Goal: Task Accomplishment & Management: Manage account settings

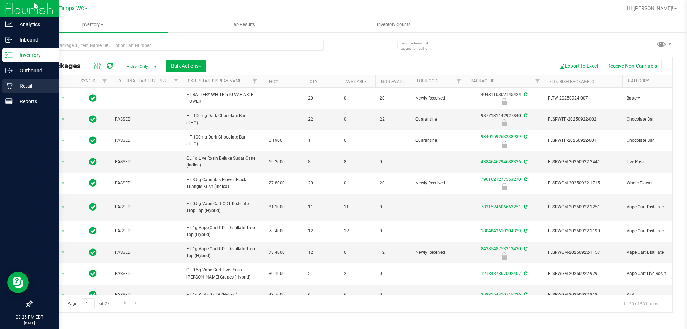
click at [31, 88] on p "Retail" at bounding box center [34, 86] width 43 height 9
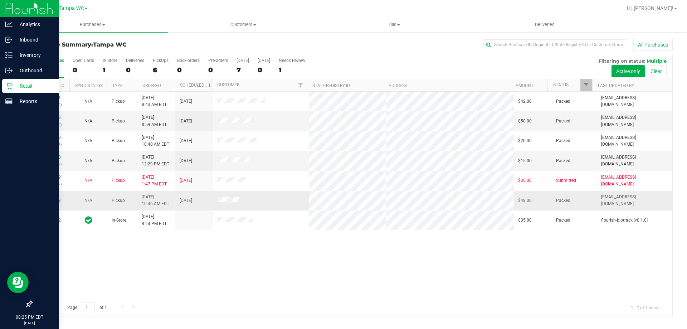
click at [49, 201] on link "12013709" at bounding box center [51, 200] width 20 height 5
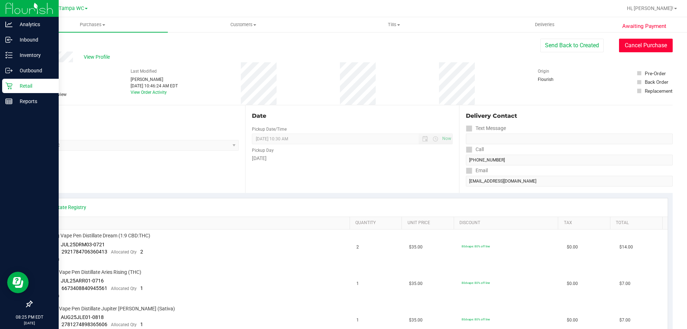
click at [651, 42] on button "Cancel Purchase" at bounding box center [646, 46] width 54 height 14
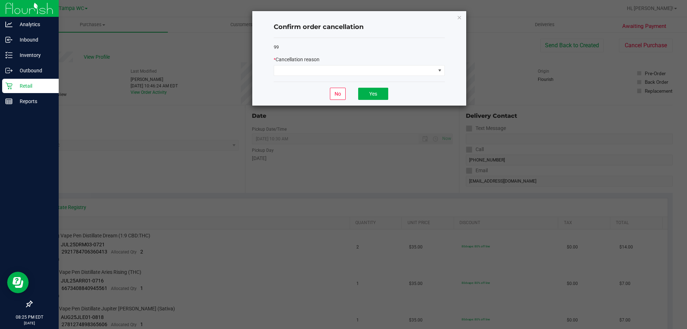
click at [387, 64] on div "* Cancellation reason" at bounding box center [359, 66] width 171 height 20
drag, startPoint x: 387, startPoint y: 66, endPoint x: 386, endPoint y: 70, distance: 4.5
click at [387, 67] on span at bounding box center [354, 70] width 161 height 10
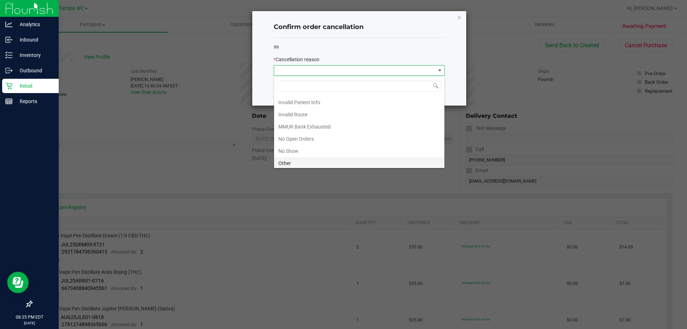
scroll to position [50, 0]
click at [336, 123] on li "No Show" at bounding box center [359, 124] width 170 height 12
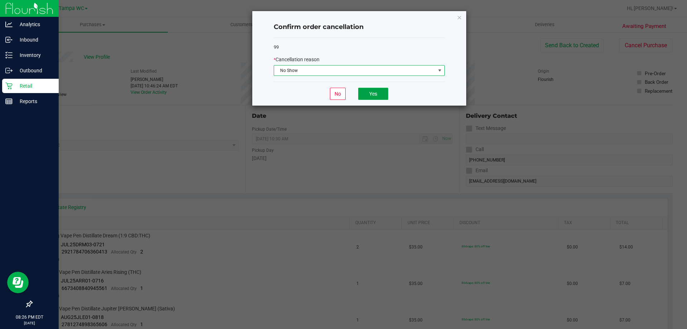
click at [380, 96] on button "Yes" at bounding box center [373, 94] width 30 height 12
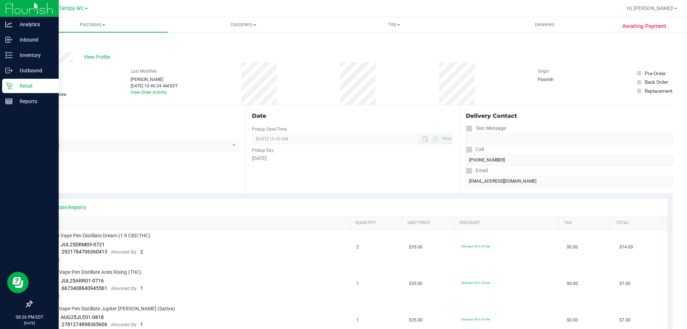
click at [40, 43] on link "Back" at bounding box center [36, 42] width 11 height 5
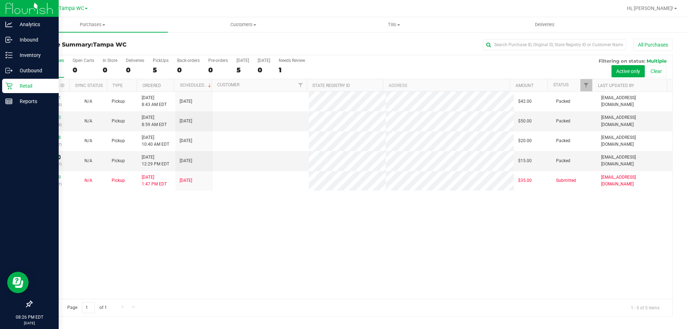
click at [54, 158] on link "12014810" at bounding box center [51, 157] width 20 height 5
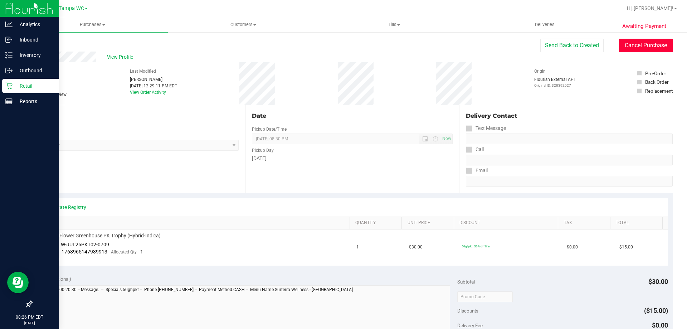
click at [636, 45] on button "Cancel Purchase" at bounding box center [646, 46] width 54 height 14
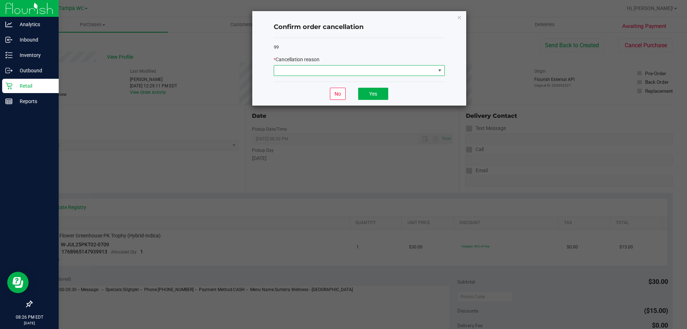
click at [379, 75] on span at bounding box center [354, 70] width 161 height 10
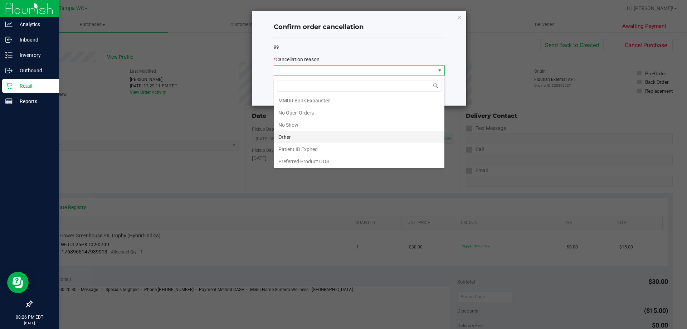
scroll to position [50, 0]
click at [304, 128] on li "No Show" at bounding box center [359, 124] width 170 height 12
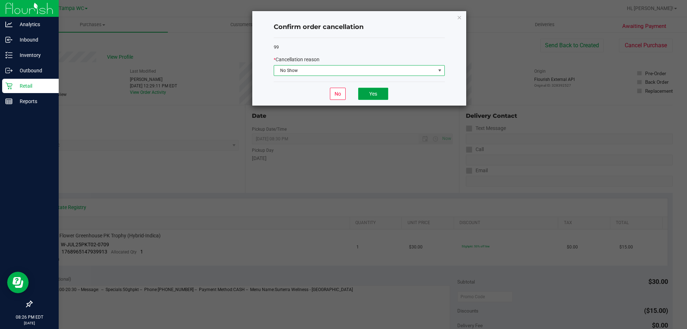
click at [382, 92] on button "Yes" at bounding box center [373, 94] width 30 height 12
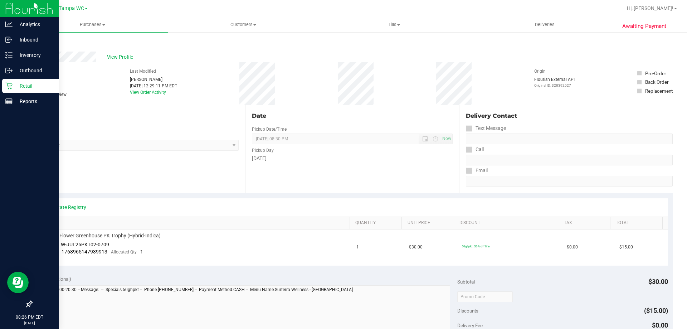
click at [40, 43] on link "Back" at bounding box center [36, 42] width 11 height 5
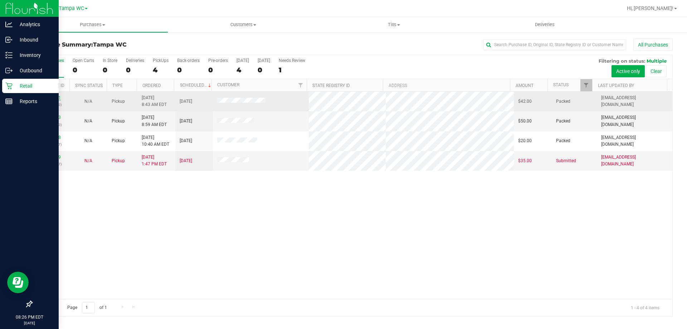
click at [55, 96] on link "12012741" at bounding box center [51, 97] width 20 height 5
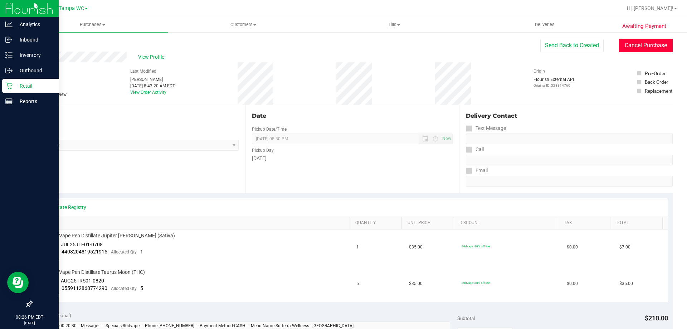
click at [620, 42] on button "Cancel Purchase" at bounding box center [646, 46] width 54 height 14
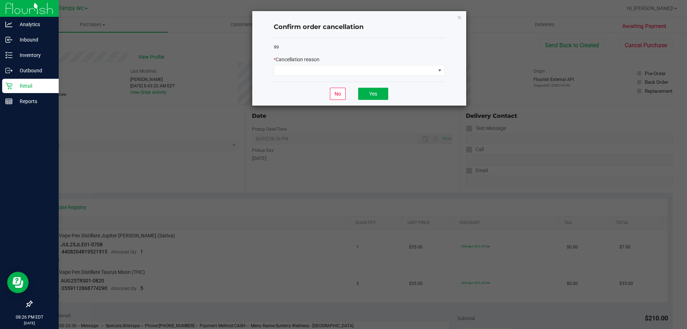
click at [401, 77] on div "99 * Cancellation reason" at bounding box center [359, 60] width 171 height 44
click at [401, 74] on span at bounding box center [354, 70] width 161 height 10
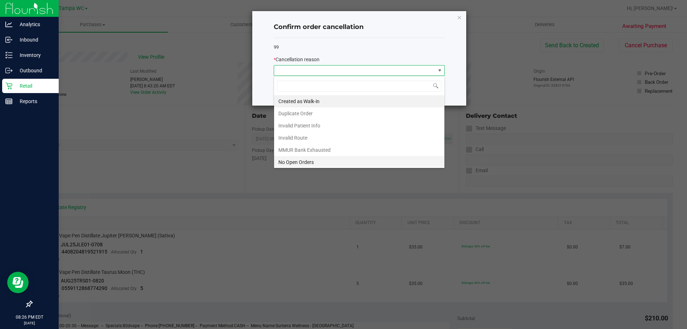
scroll to position [36, 0]
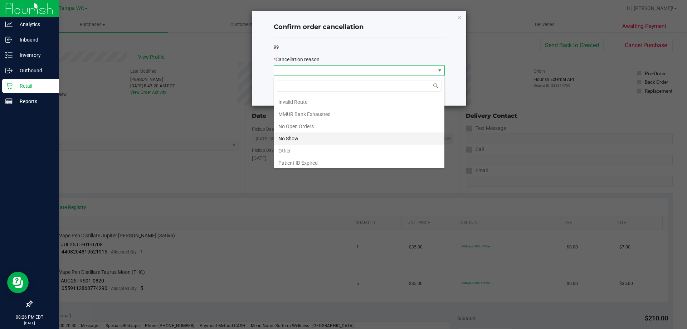
click at [304, 142] on li "No Show" at bounding box center [359, 138] width 170 height 12
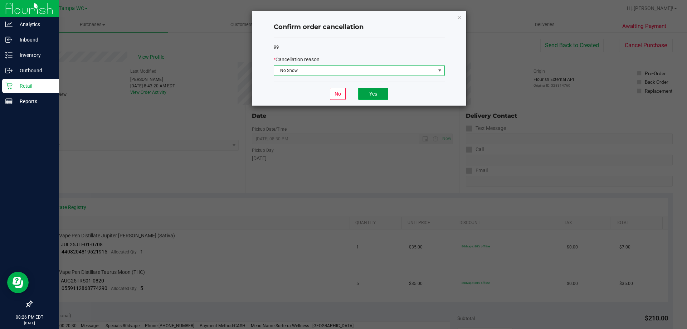
click at [375, 92] on button "Yes" at bounding box center [373, 94] width 30 height 12
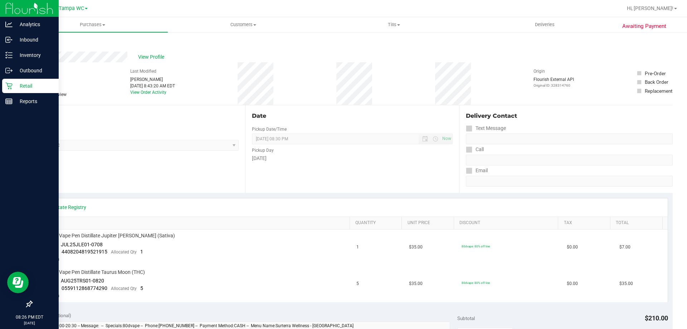
click at [36, 42] on link "Back" at bounding box center [36, 42] width 11 height 5
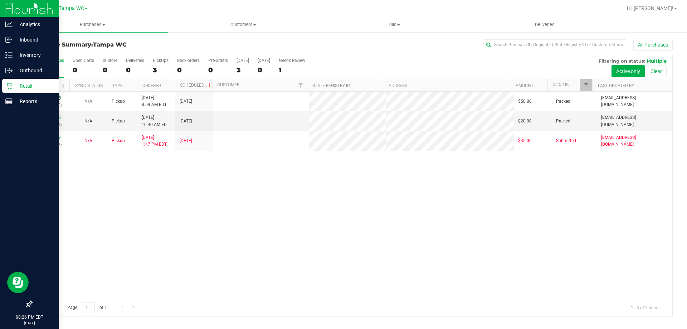
click at [54, 98] on link "12012813" at bounding box center [51, 97] width 20 height 5
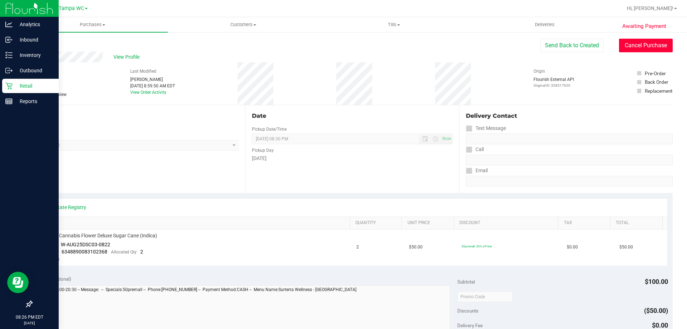
click at [623, 47] on button "Cancel Purchase" at bounding box center [646, 46] width 54 height 14
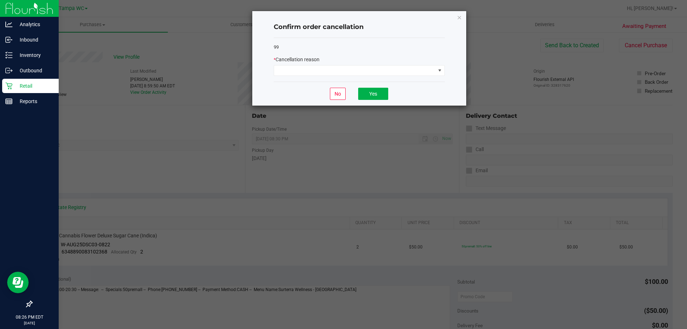
click at [370, 65] on div "* Cancellation reason" at bounding box center [359, 66] width 171 height 20
click at [372, 68] on span at bounding box center [354, 70] width 161 height 10
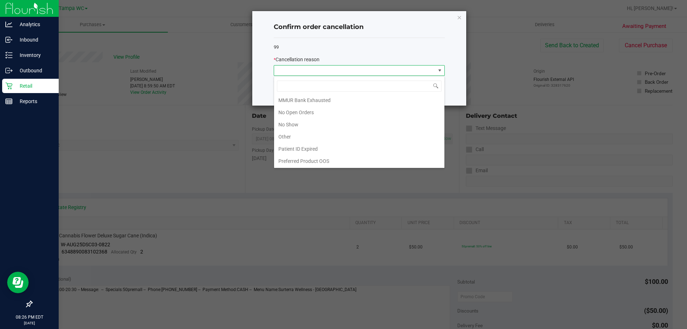
scroll to position [50, 0]
click at [311, 122] on li "No Show" at bounding box center [359, 124] width 170 height 12
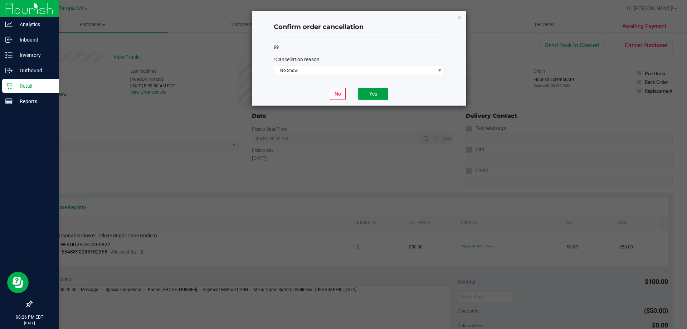
click at [366, 96] on button "Yes" at bounding box center [373, 94] width 30 height 12
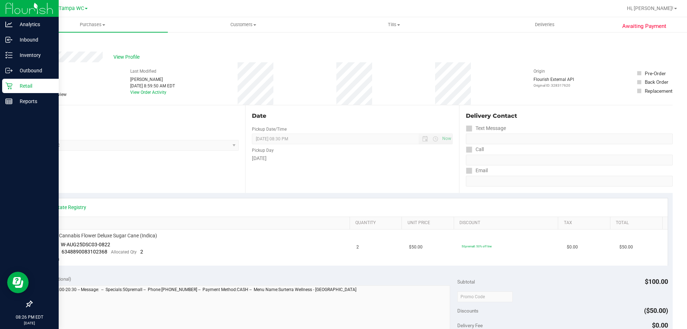
click at [38, 44] on link "Back" at bounding box center [36, 42] width 11 height 5
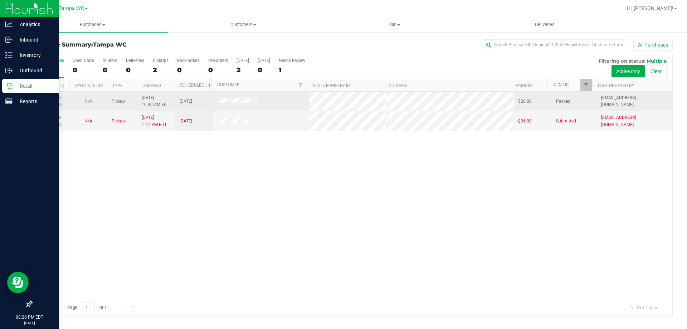
click at [52, 98] on link "12013398" at bounding box center [51, 97] width 20 height 5
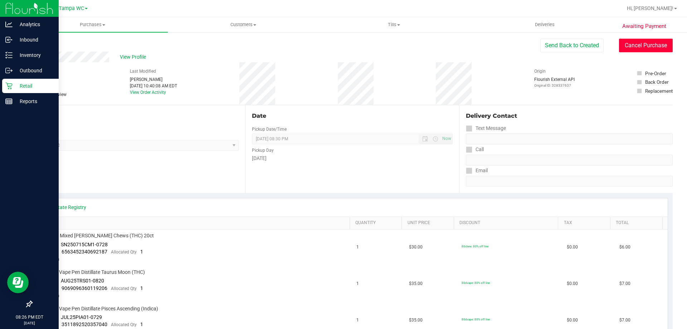
click at [646, 50] on button "Cancel Purchase" at bounding box center [646, 46] width 54 height 14
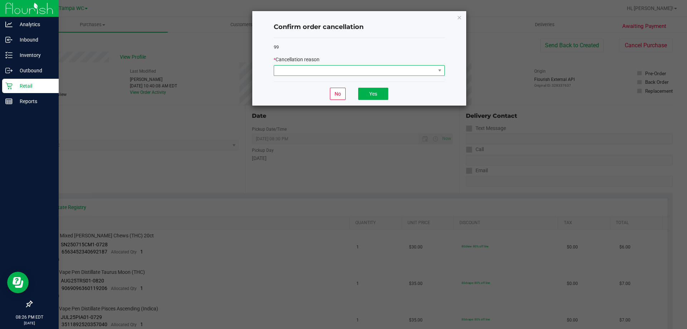
click at [349, 73] on span at bounding box center [354, 70] width 161 height 10
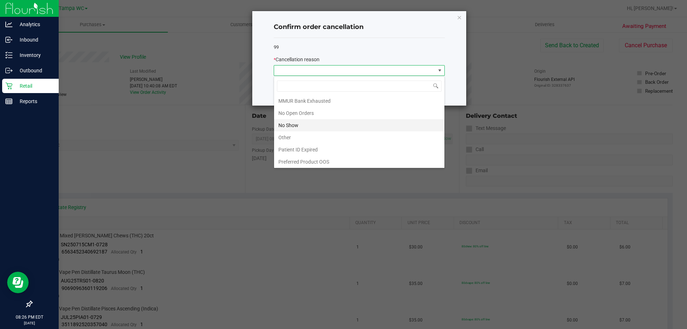
scroll to position [50, 0]
click at [313, 120] on li "No Show" at bounding box center [359, 124] width 170 height 12
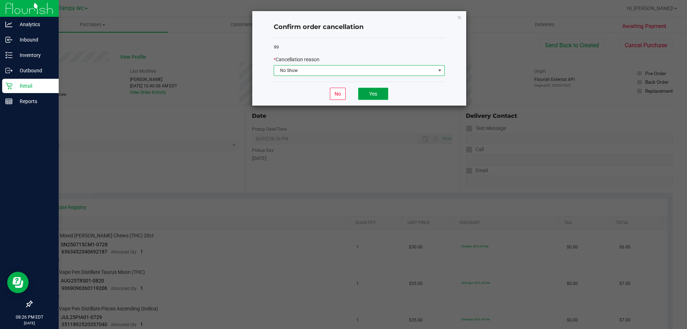
click at [381, 93] on button "Yes" at bounding box center [373, 94] width 30 height 12
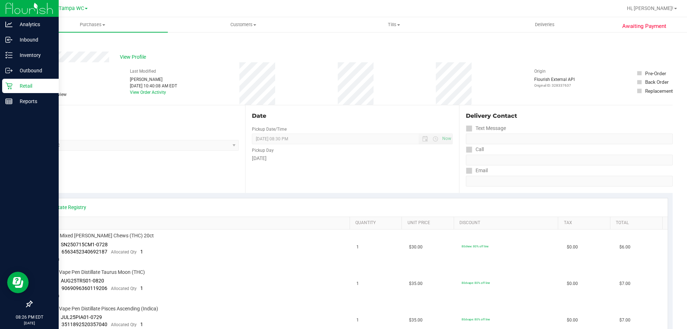
click at [41, 45] on link "Back" at bounding box center [36, 42] width 11 height 5
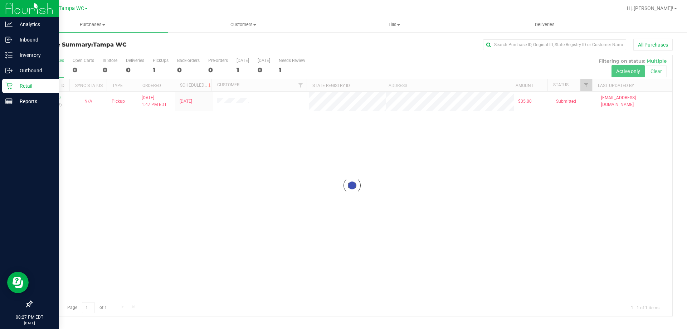
click at [55, 100] on div at bounding box center [352, 185] width 640 height 261
click at [56, 98] on link "12015559" at bounding box center [51, 97] width 20 height 5
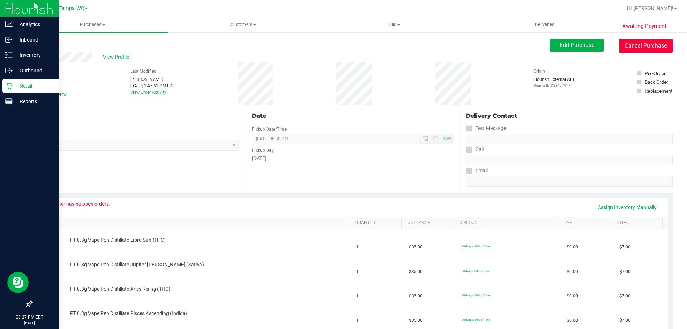
click at [631, 43] on button "Cancel Purchase" at bounding box center [646, 46] width 54 height 14
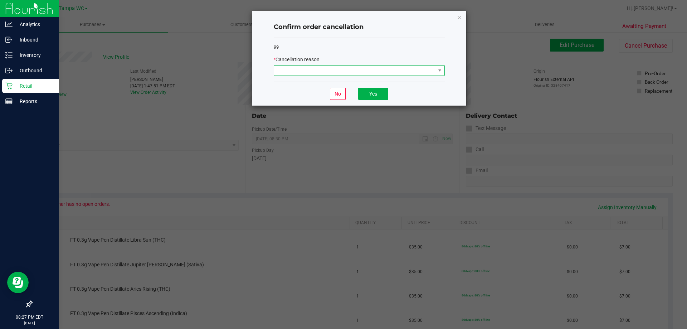
click at [353, 73] on span at bounding box center [354, 70] width 161 height 10
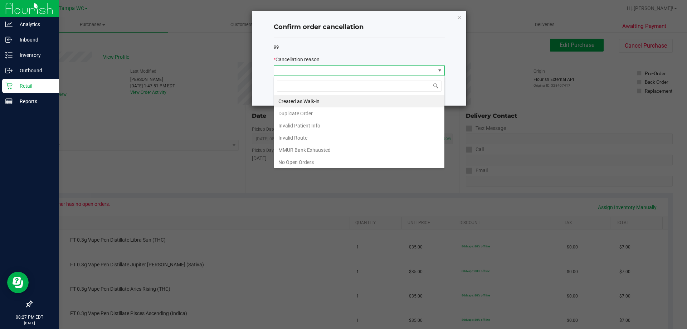
scroll to position [11, 171]
click at [321, 127] on li "Invalid Patient Info" at bounding box center [359, 125] width 170 height 12
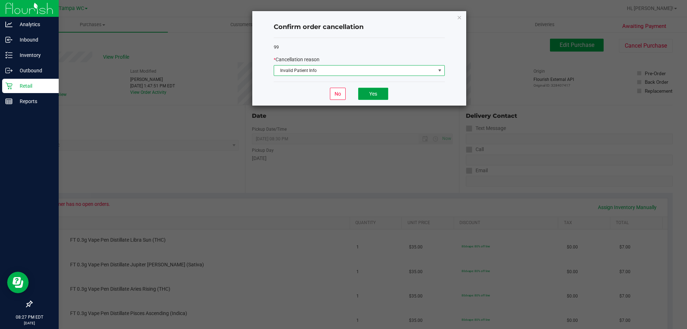
click at [371, 99] on button "Yes" at bounding box center [373, 94] width 30 height 12
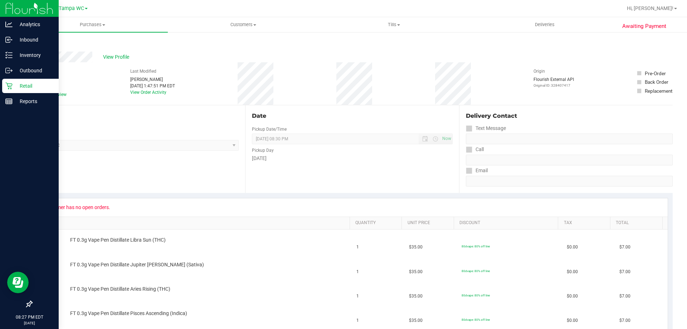
click at [33, 41] on icon at bounding box center [31, 43] width 1 height 4
